Goal: Task Accomplishment & Management: Manage account settings

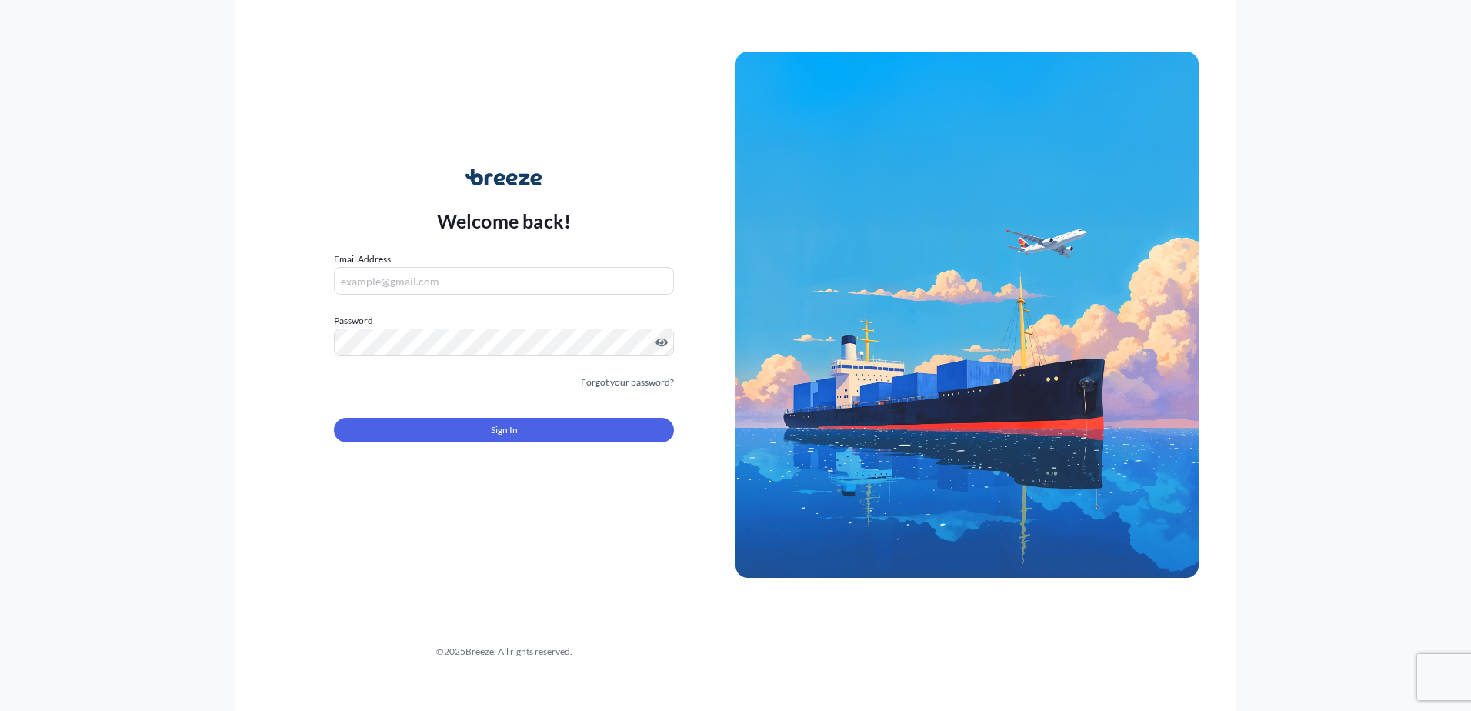
type input "[EMAIL_ADDRESS][DOMAIN_NAME]"
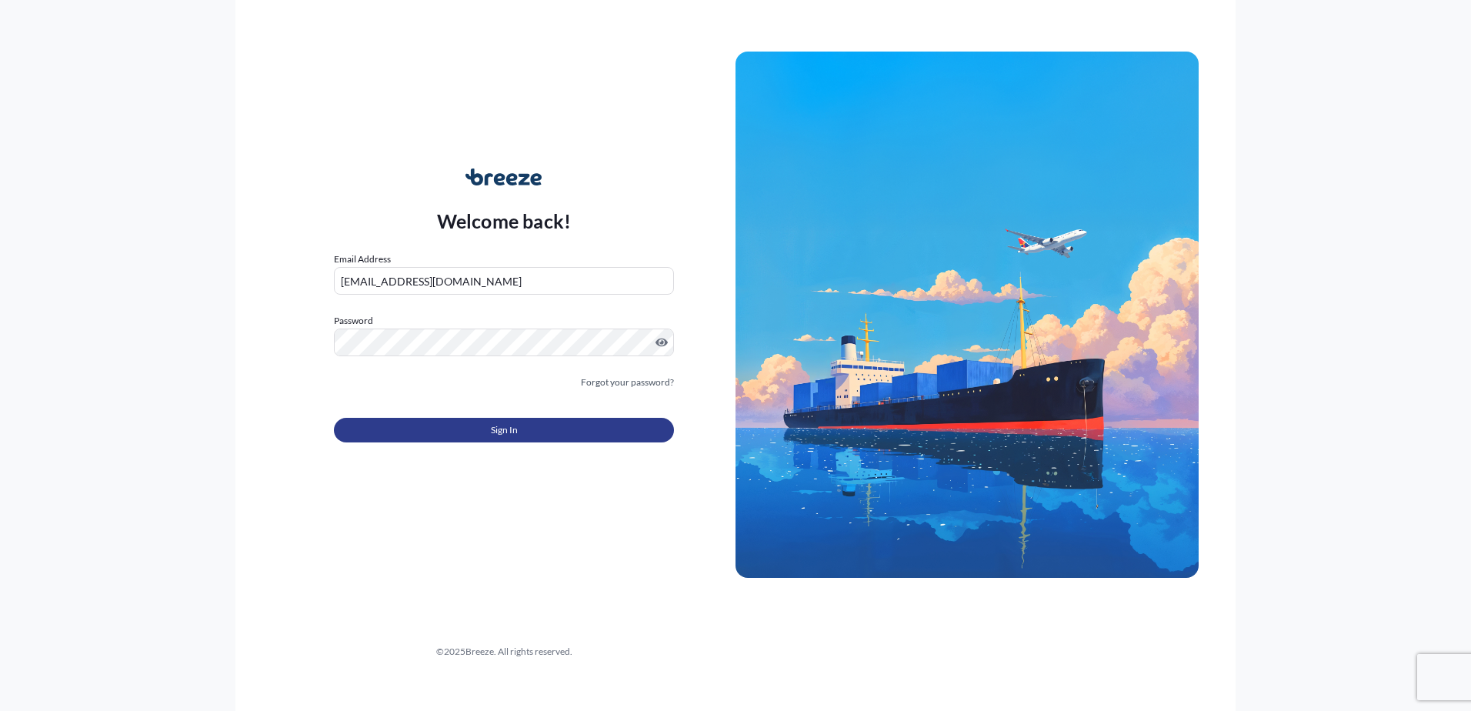
click at [533, 426] on button "Sign In" at bounding box center [504, 430] width 340 height 25
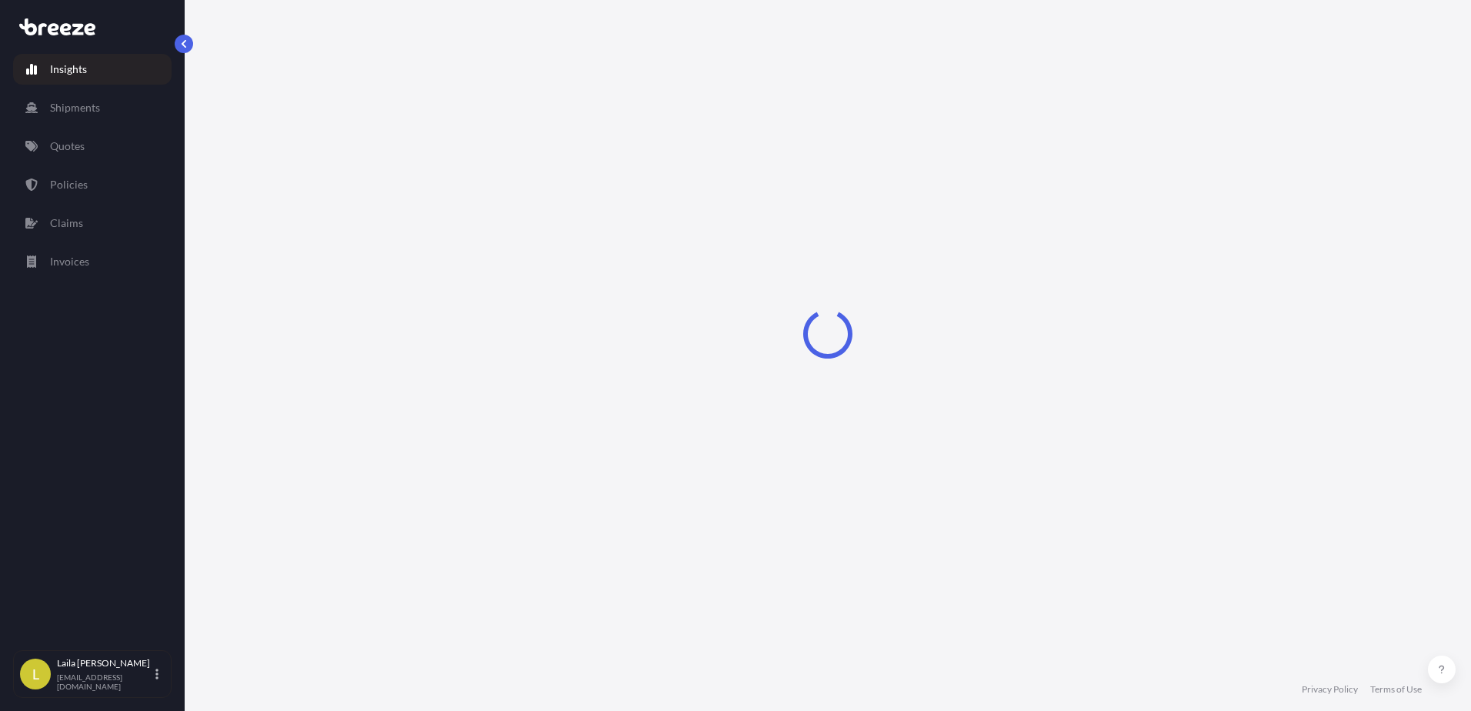
select select "2025"
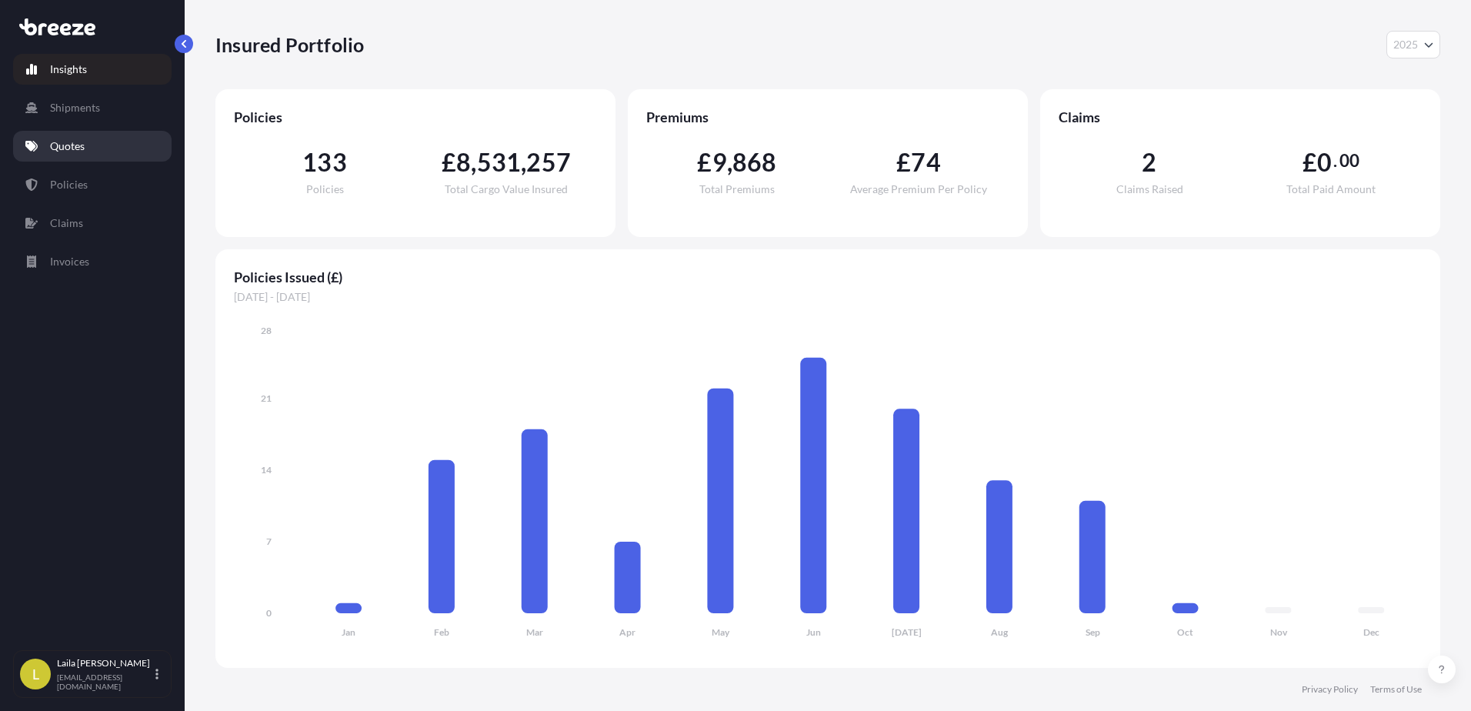
click at [85, 158] on link "Quotes" at bounding box center [92, 146] width 158 height 31
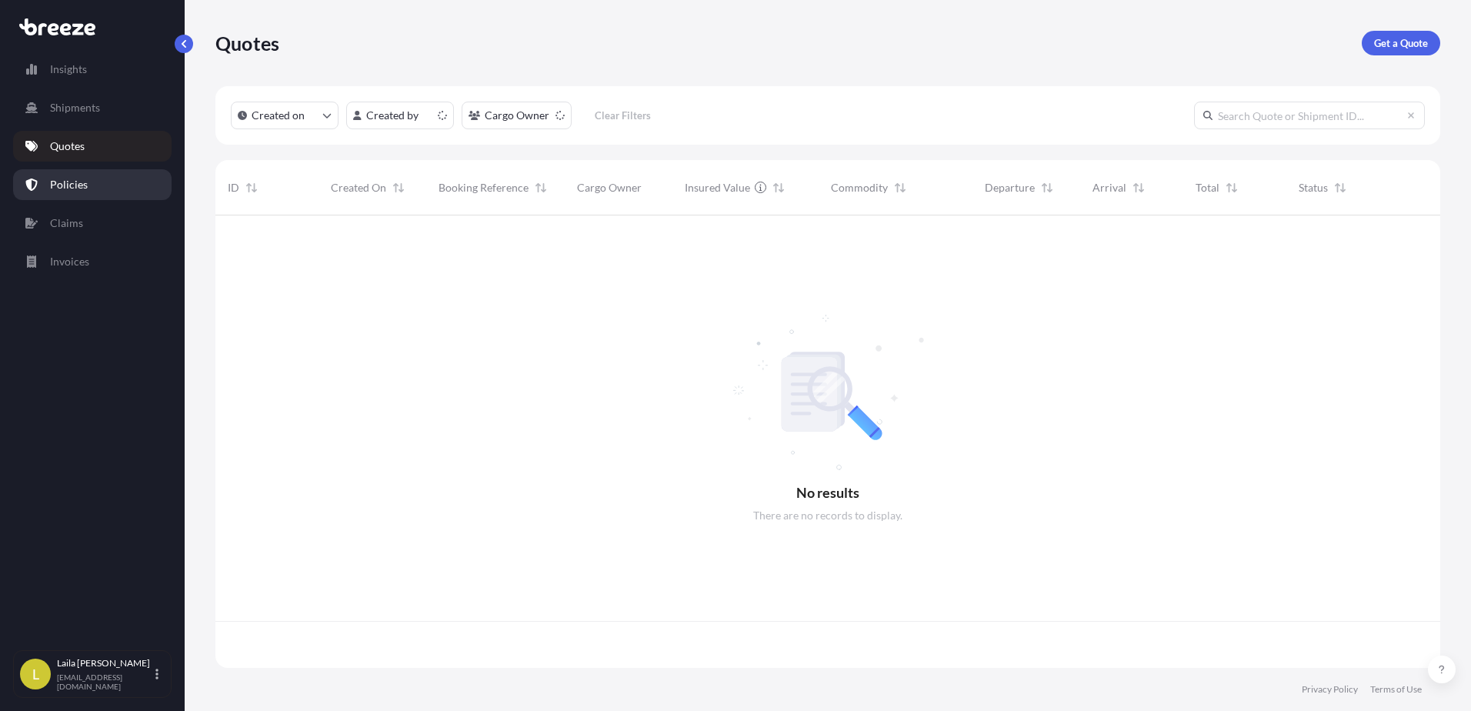
scroll to position [449, 1213]
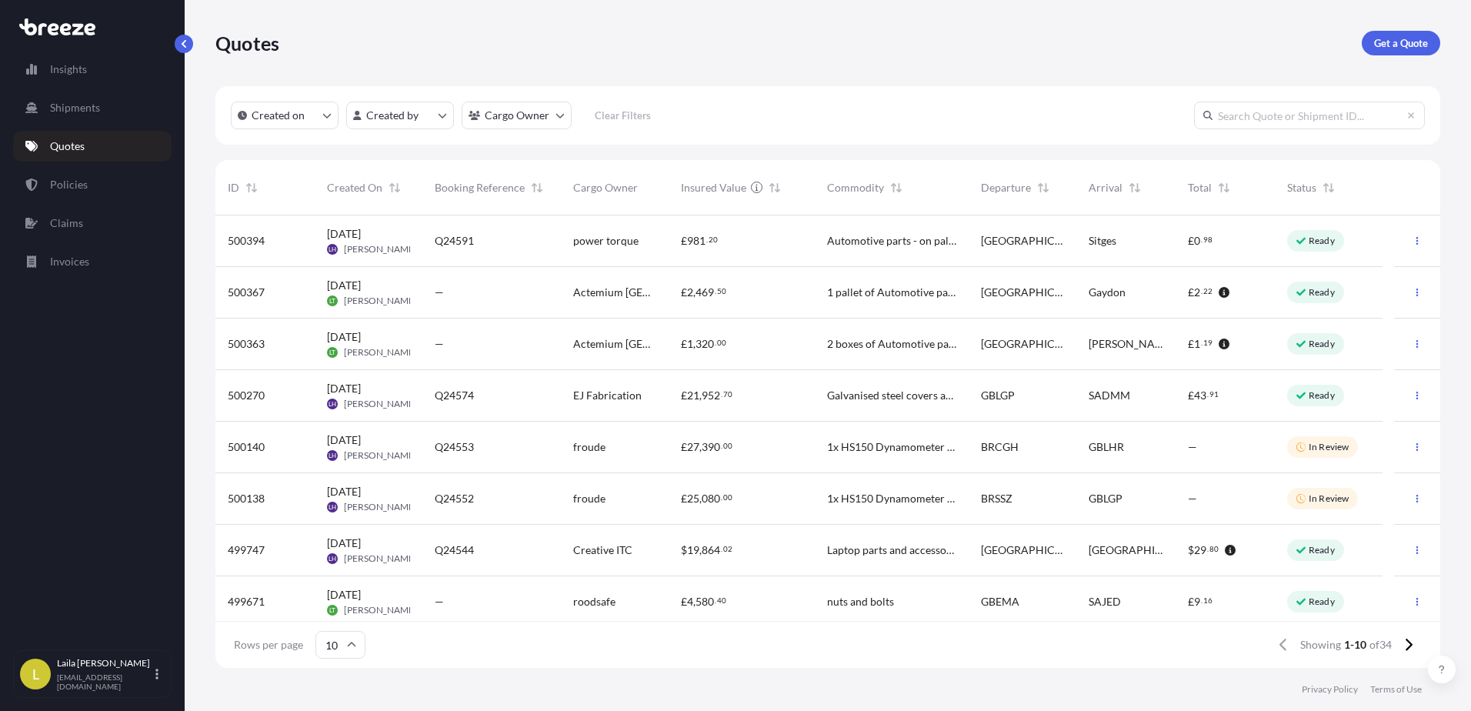
click at [877, 343] on span "2 boxes of Automotive parts" at bounding box center [891, 343] width 129 height 15
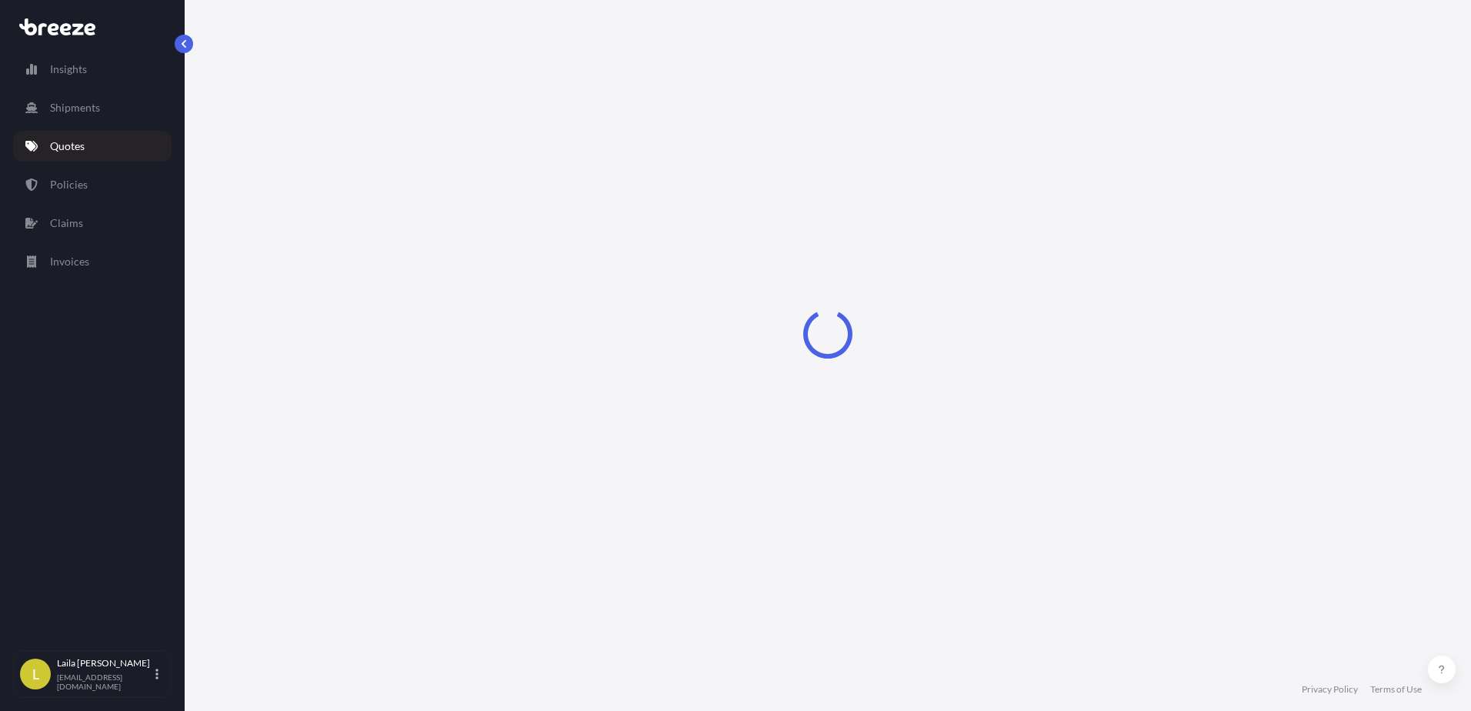
select select "Road"
select select "1"
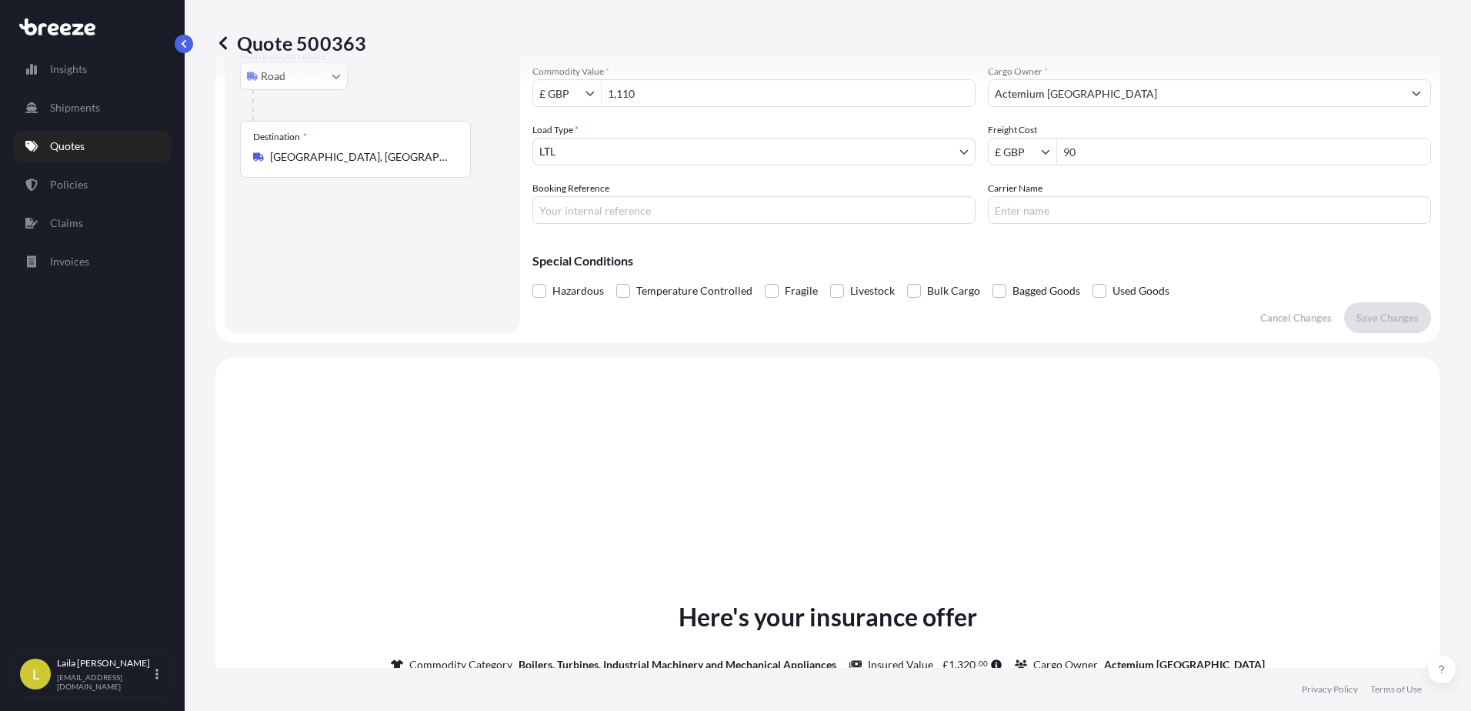
scroll to position [78, 0]
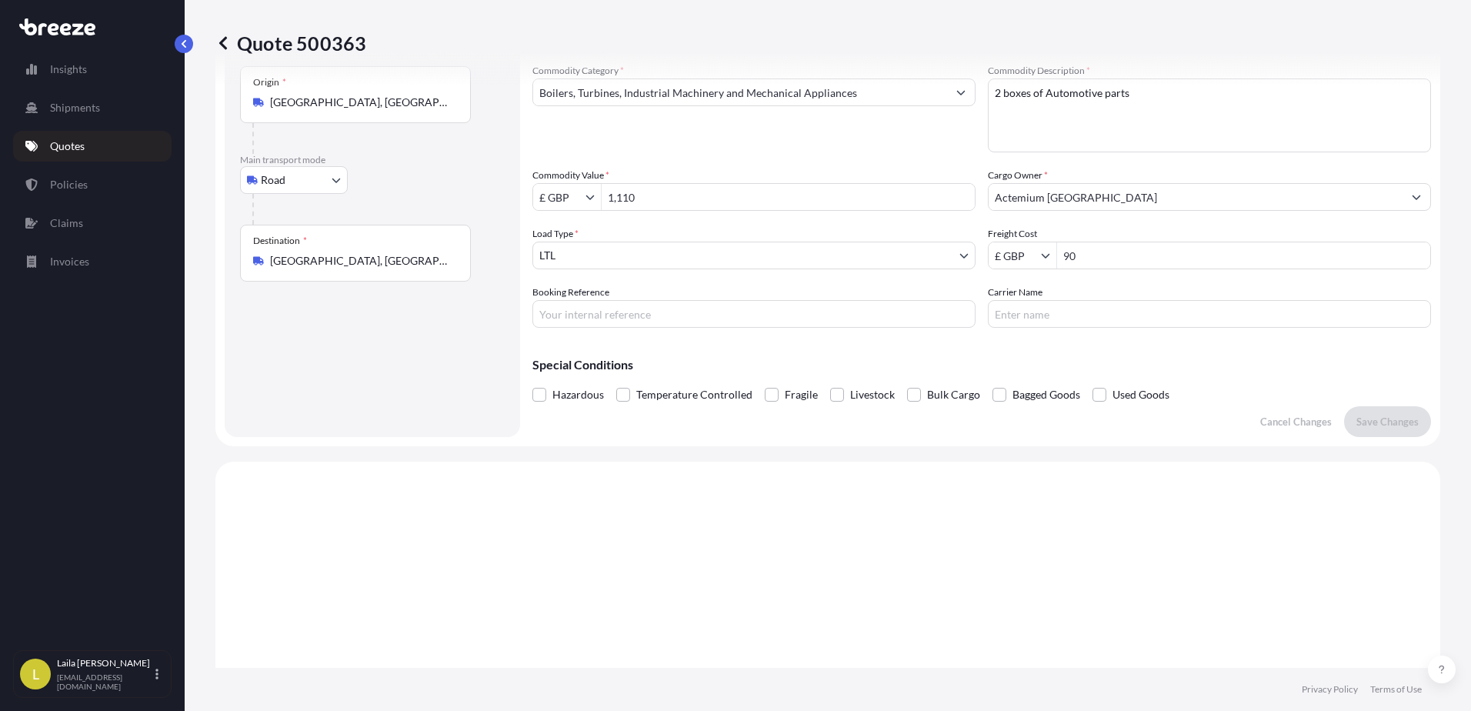
click at [648, 316] on input "Booking Reference" at bounding box center [753, 314] width 443 height 28
type input "J45160"
click at [1368, 423] on p "Save Changes" at bounding box center [1387, 421] width 62 height 15
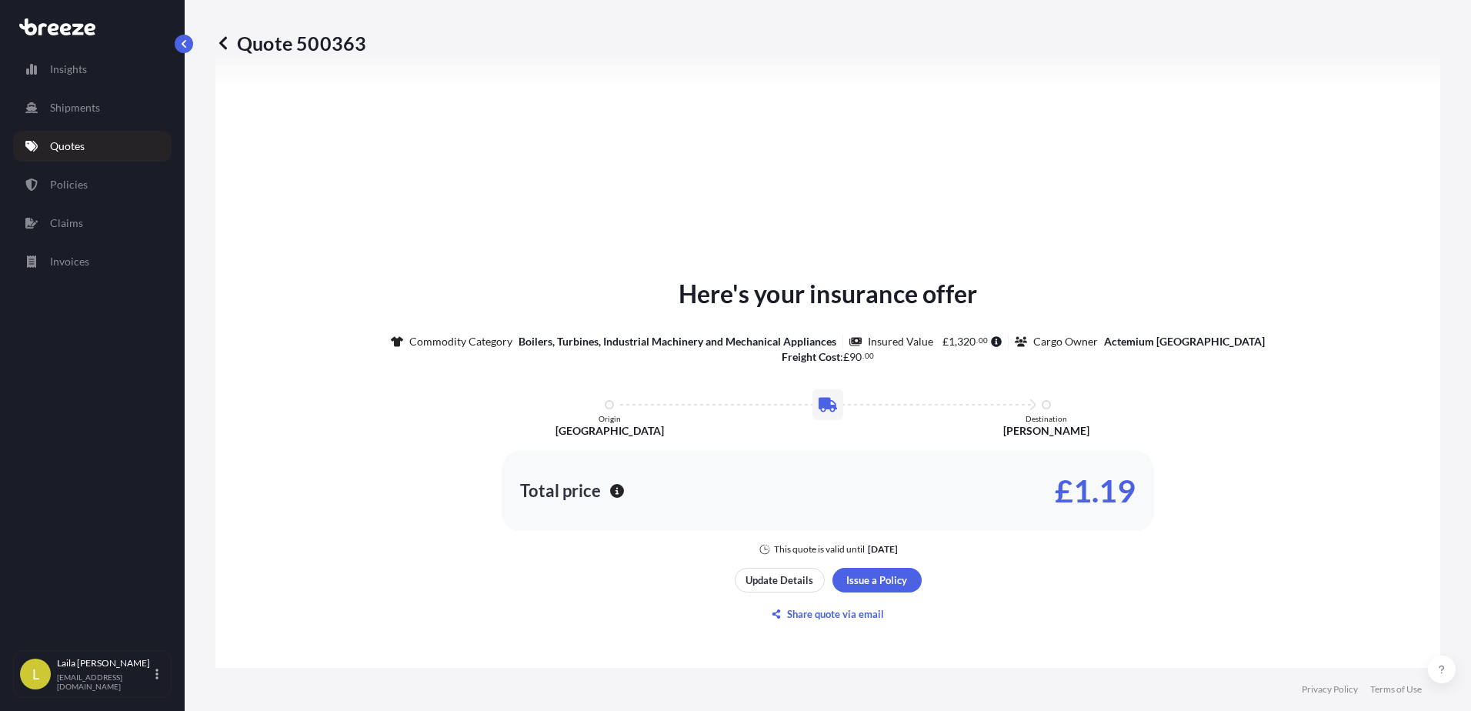
select select "Road"
select select "1"
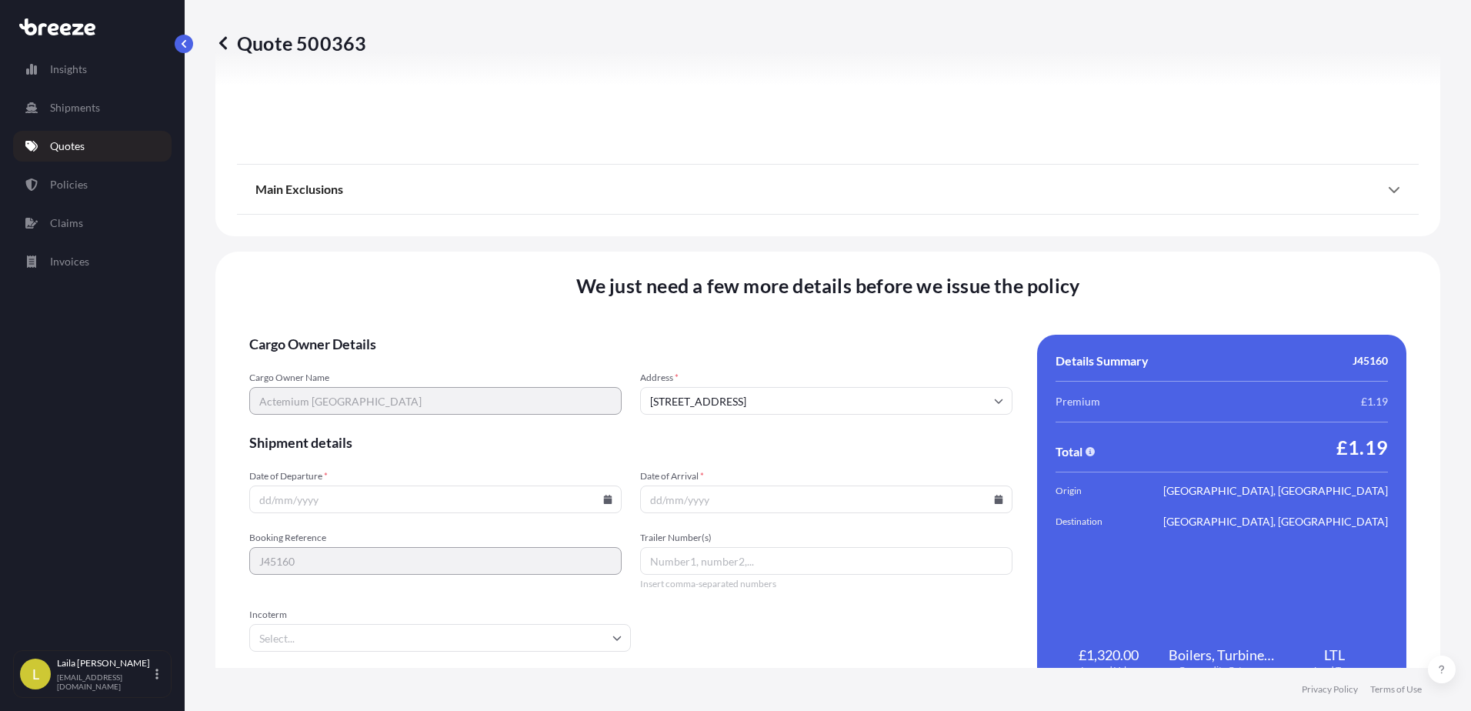
scroll to position [1731, 0]
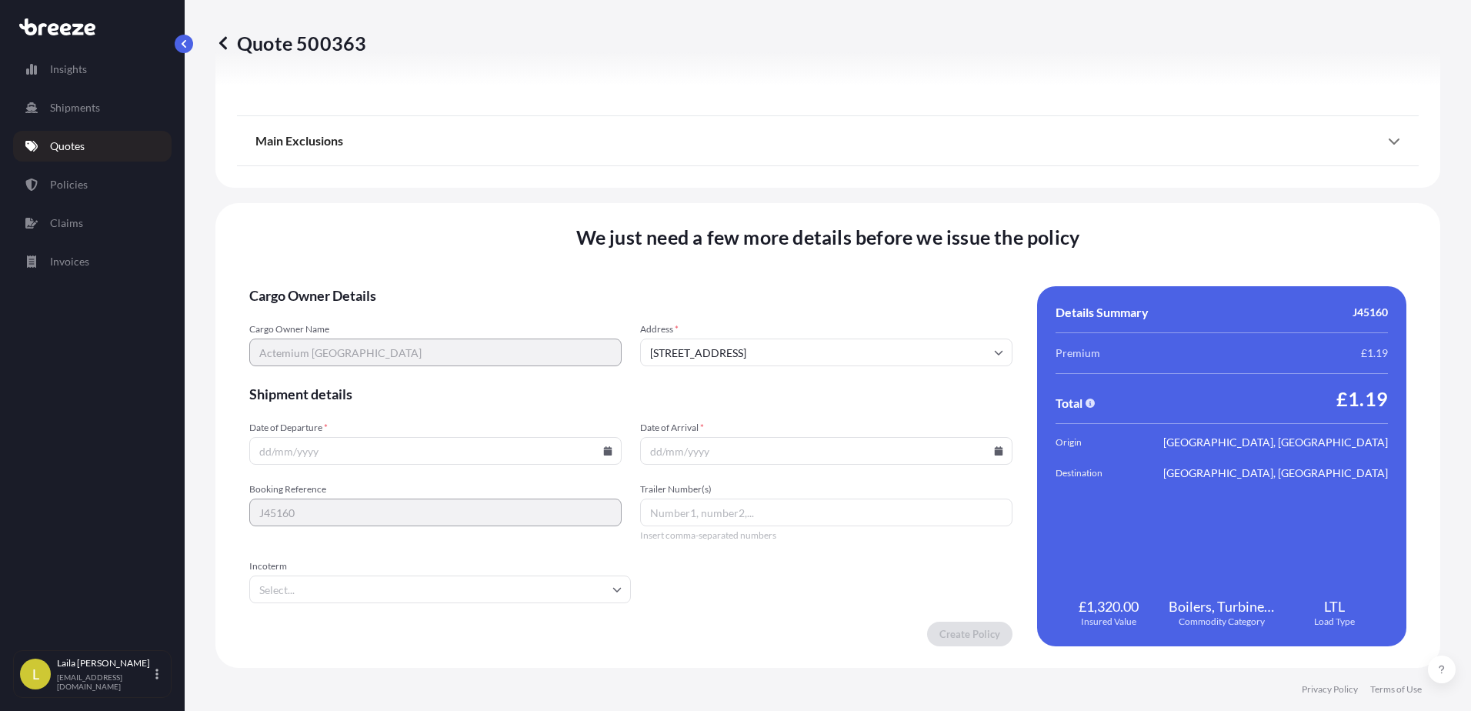
click at [521, 458] on input "Date of Departure *" at bounding box center [435, 451] width 372 height 28
click at [598, 448] on input "Date of Departure *" at bounding box center [435, 451] width 372 height 28
click at [604, 451] on icon at bounding box center [608, 450] width 8 height 9
click at [689, 388] on span "Shipment details" at bounding box center [630, 394] width 763 height 18
click at [608, 458] on input "Date of Departure *" at bounding box center [435, 451] width 372 height 28
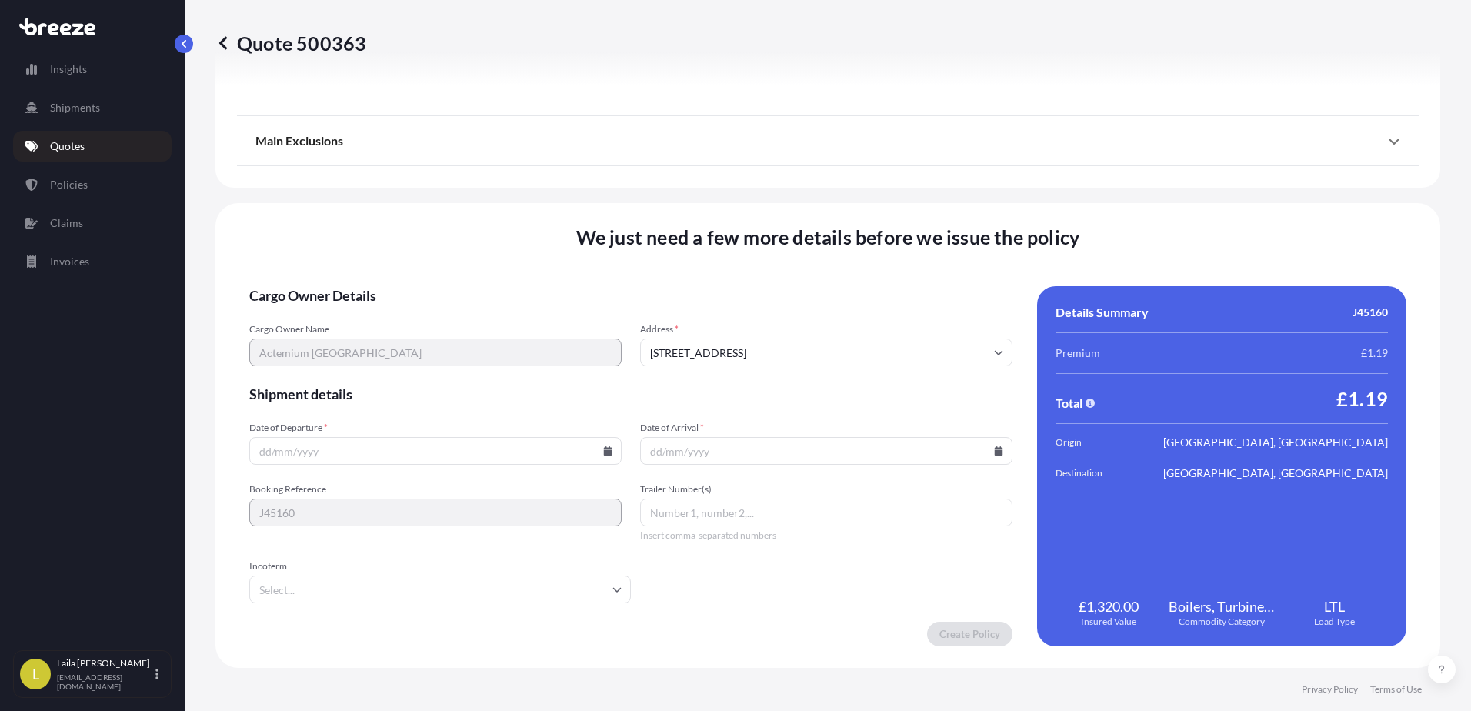
click at [606, 448] on icon at bounding box center [608, 450] width 8 height 9
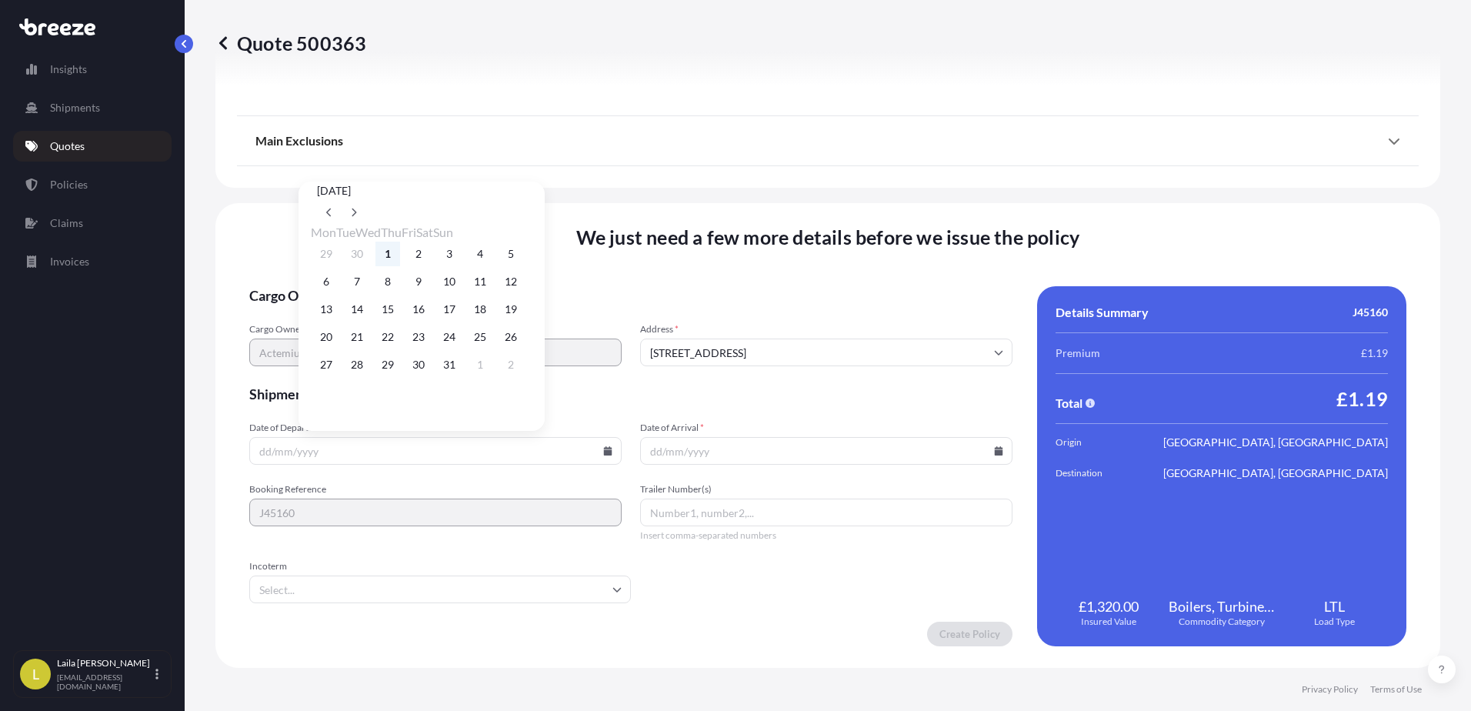
click at [388, 252] on button "1" at bounding box center [387, 254] width 25 height 25
type input "[DATE]"
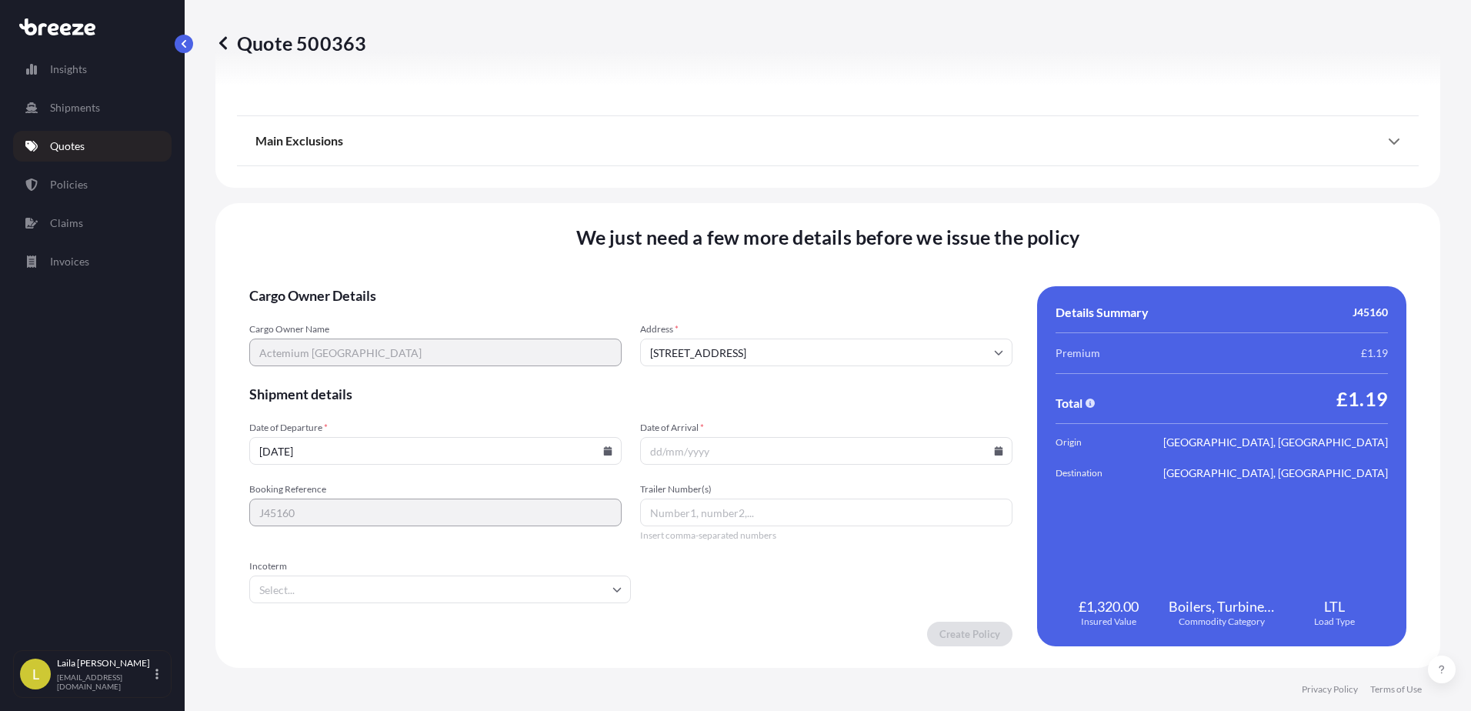
click at [997, 453] on input "Date of Arrival *" at bounding box center [826, 451] width 372 height 28
click at [994, 451] on icon at bounding box center [998, 450] width 8 height 9
click at [806, 253] on div "29 30 1 2 3 4 5" at bounding box center [809, 254] width 222 height 28
click at [814, 255] on button "2" at bounding box center [805, 254] width 25 height 25
type input "[DATE]"
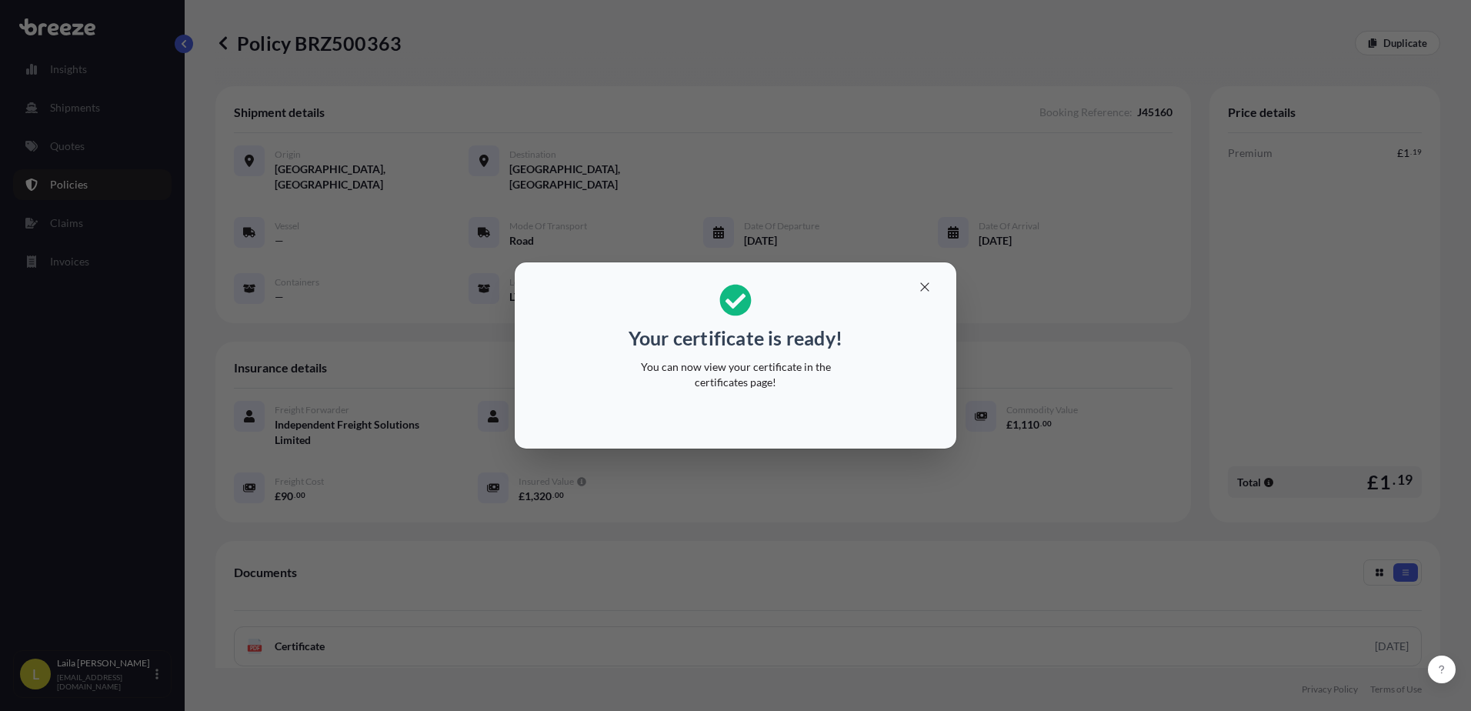
click at [924, 289] on icon "button" at bounding box center [925, 287] width 14 height 14
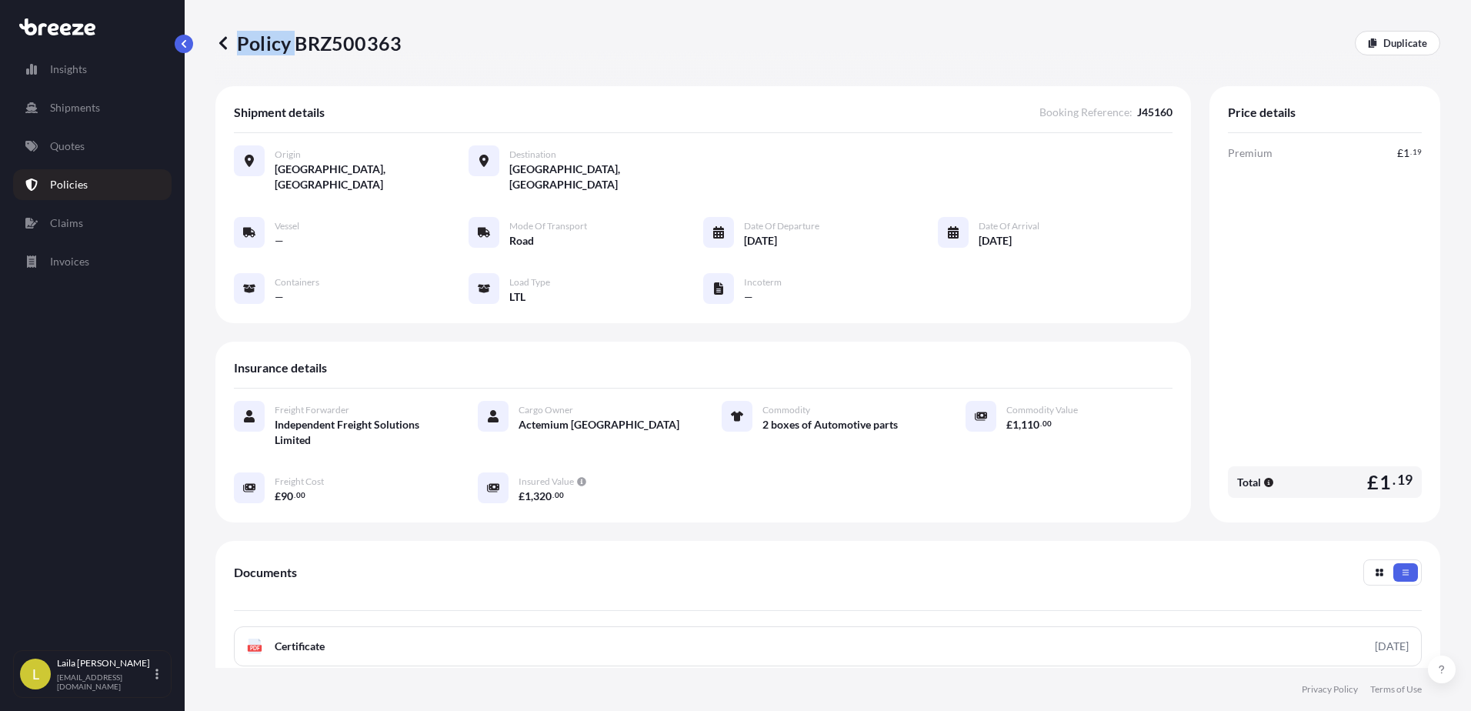
drag, startPoint x: 408, startPoint y: 50, endPoint x: 309, endPoint y: 57, distance: 99.5
click at [309, 57] on div "Policy BRZ500363 Duplicate" at bounding box center [827, 43] width 1224 height 86
drag, startPoint x: 309, startPoint y: 57, endPoint x: 297, endPoint y: 40, distance: 20.9
click at [304, 48] on p "Policy BRZ500363" at bounding box center [308, 43] width 186 height 25
drag, startPoint x: 303, startPoint y: 40, endPoint x: 391, endPoint y: 44, distance: 87.8
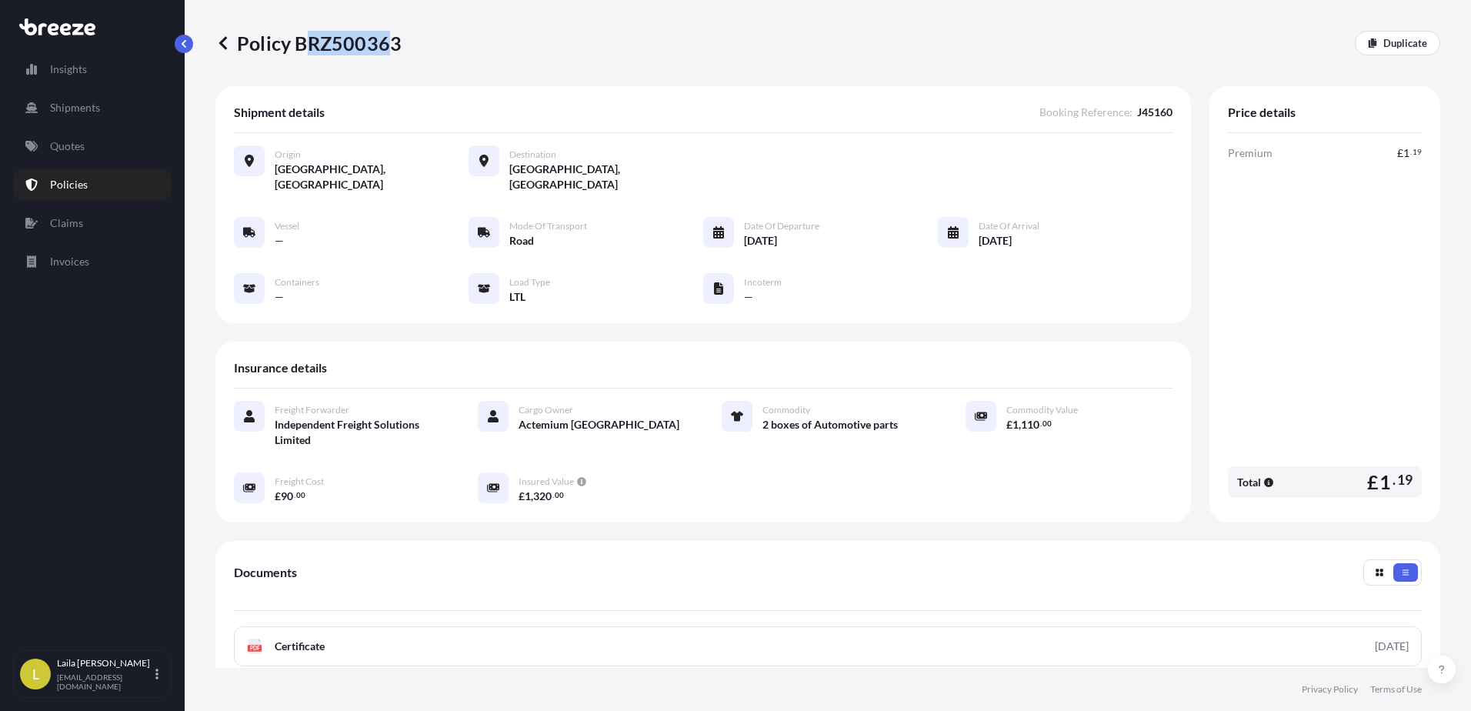
click at [391, 44] on p "Policy BRZ500363" at bounding box center [308, 43] width 186 height 25
drag, startPoint x: 391, startPoint y: 44, endPoint x: 308, endPoint y: 47, distance: 83.1
click at [324, 48] on p "Policy BRZ500363" at bounding box center [308, 43] width 186 height 25
drag, startPoint x: 290, startPoint y: 42, endPoint x: 302, endPoint y: 43, distance: 12.4
click at [293, 43] on p "Policy BRZ500363" at bounding box center [308, 43] width 186 height 25
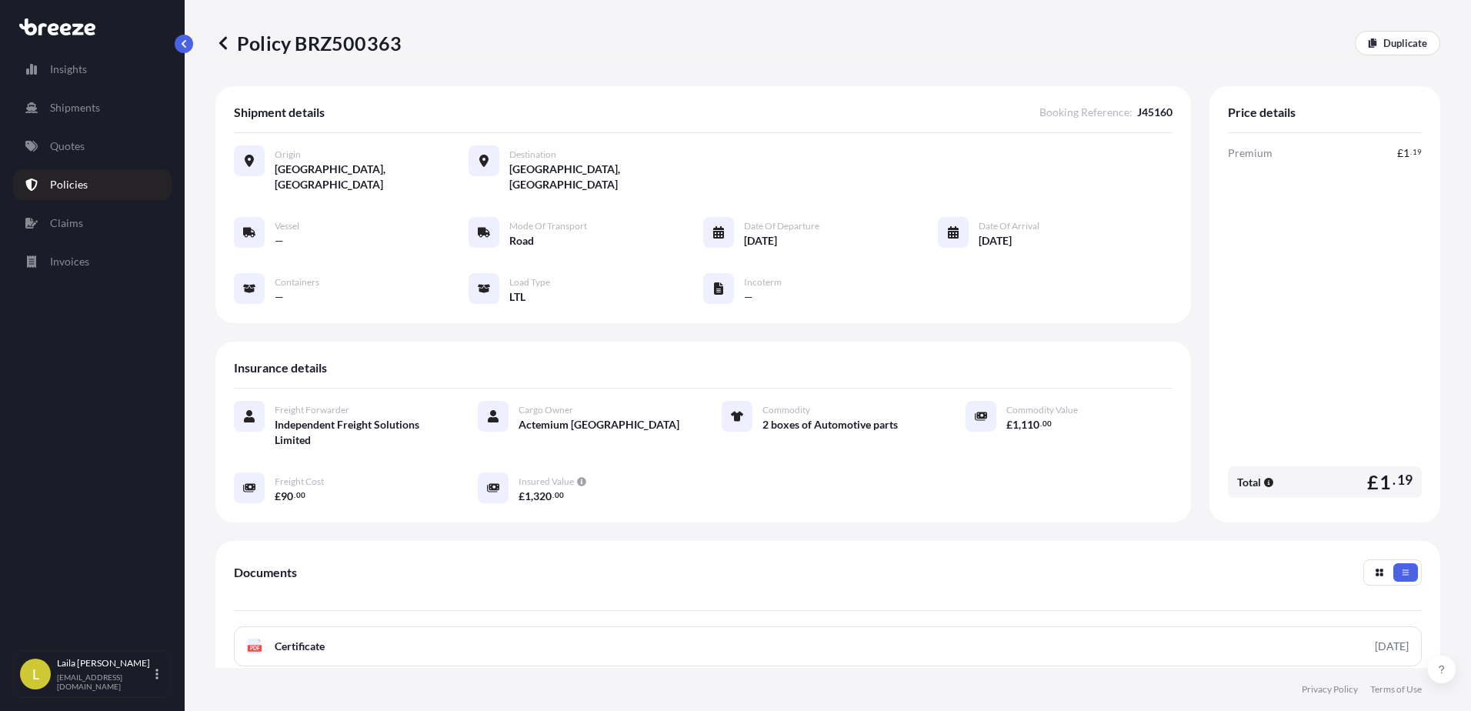
click at [301, 42] on p "Policy BRZ500363" at bounding box center [308, 43] width 186 height 25
drag, startPoint x: 296, startPoint y: 38, endPoint x: 397, endPoint y: 47, distance: 101.2
click at [397, 47] on p "Policy BRZ500363" at bounding box center [308, 43] width 186 height 25
copy p "BRZ500363"
click at [710, 34] on div "Policy BRZ500363 Duplicate" at bounding box center [827, 43] width 1224 height 25
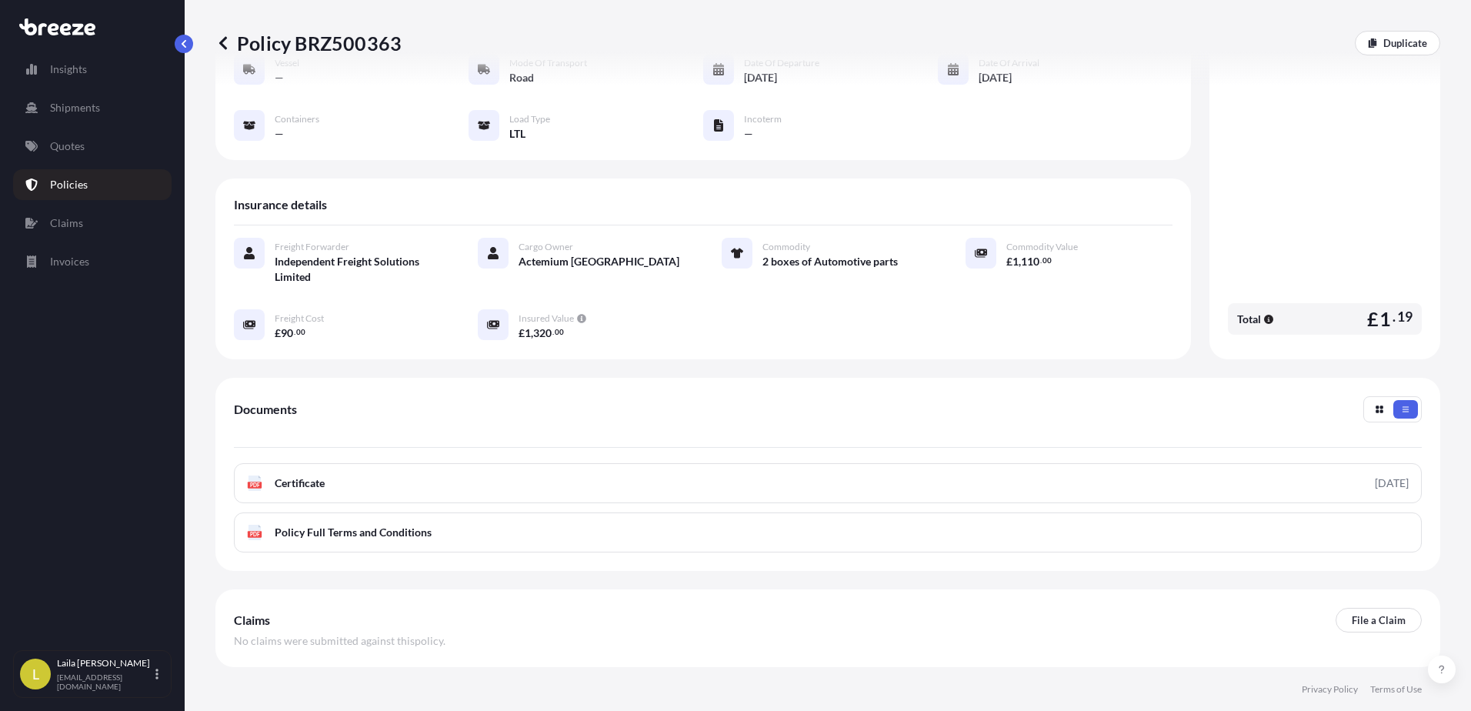
scroll to position [215, 0]
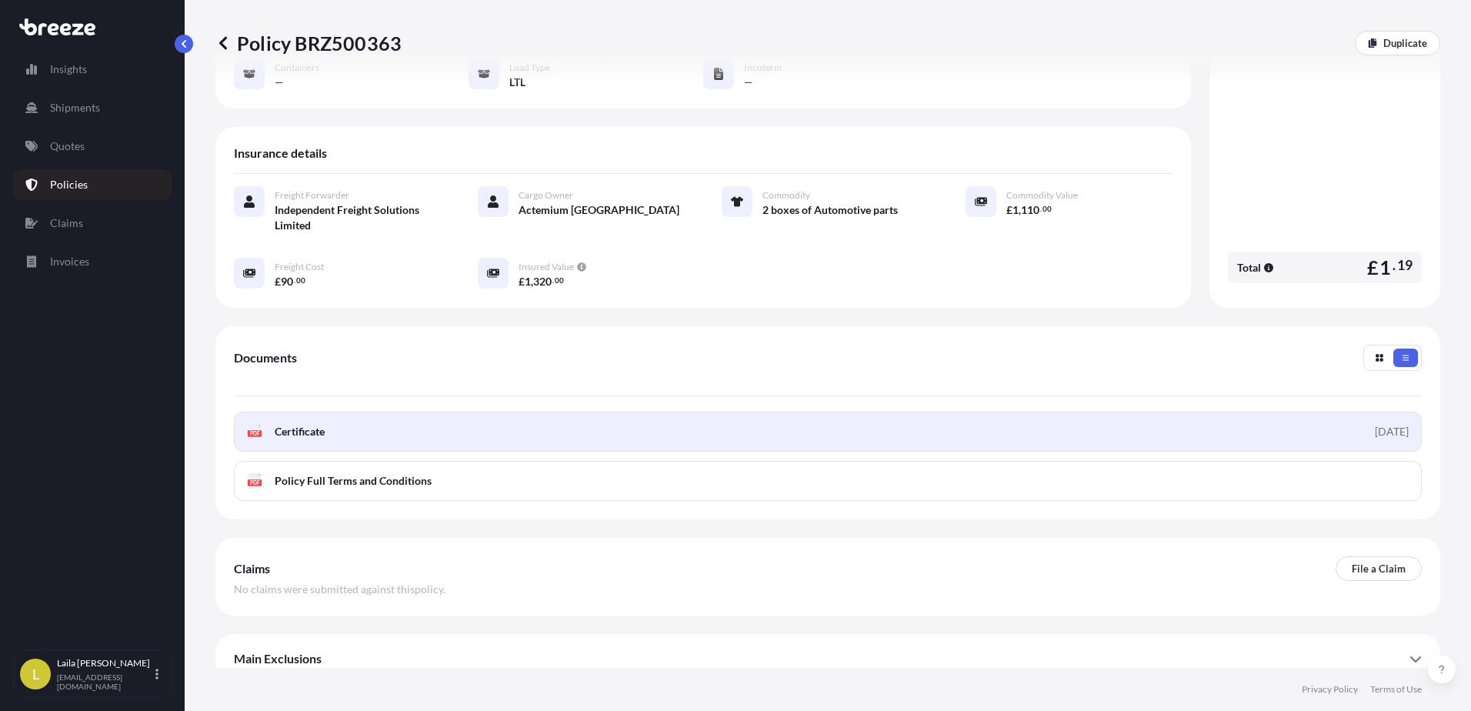
click at [385, 411] on link "PDF Certificate [DATE]" at bounding box center [828, 431] width 1188 height 40
